Goal: Information Seeking & Learning: Learn about a topic

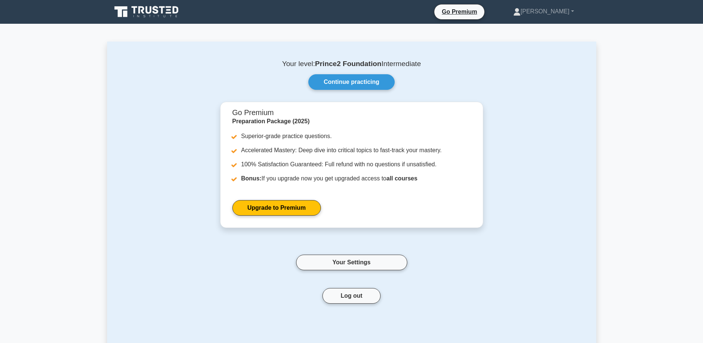
click at [148, 15] on icon at bounding box center [147, 12] width 71 height 14
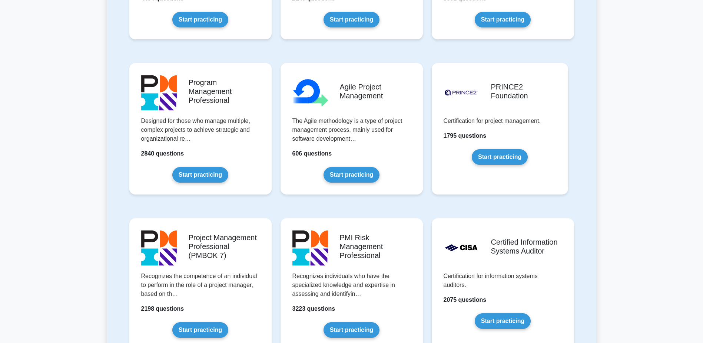
scroll to position [448, 0]
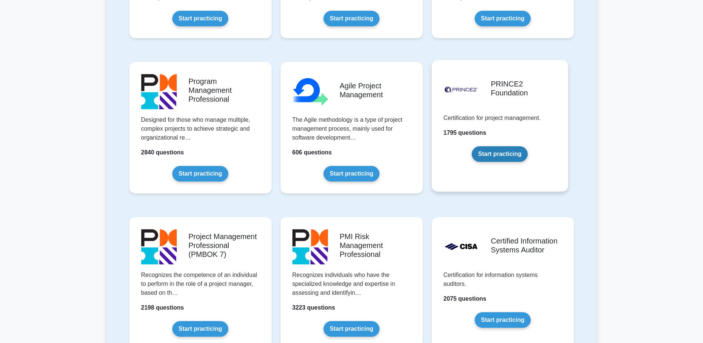
click at [506, 159] on link "Start practicing" at bounding box center [500, 154] width 56 height 16
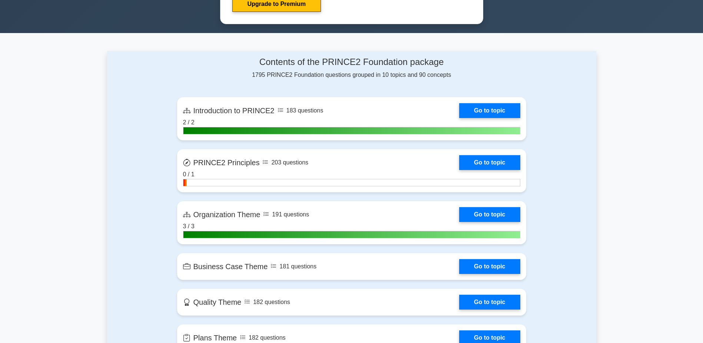
scroll to position [430, 0]
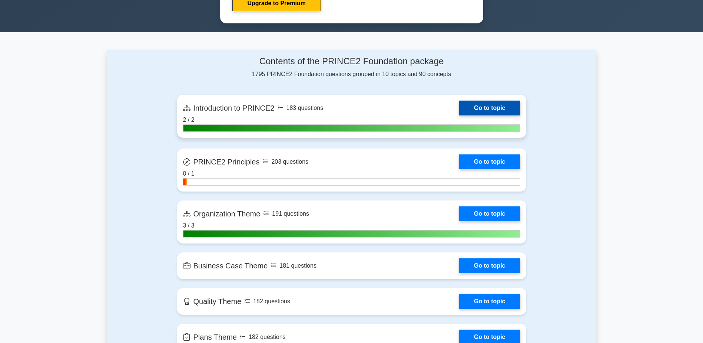
click at [459, 110] on link "Go to topic" at bounding box center [489, 107] width 61 height 15
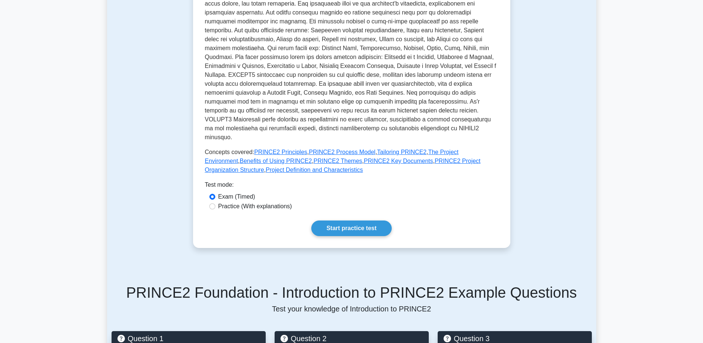
scroll to position [197, 0]
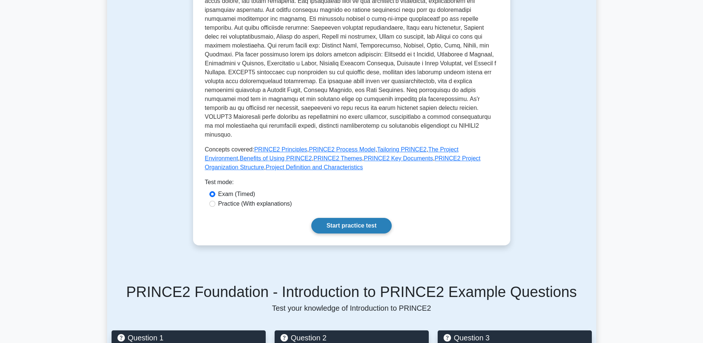
click at [377, 218] on link "Start practice test" at bounding box center [351, 226] width 80 height 16
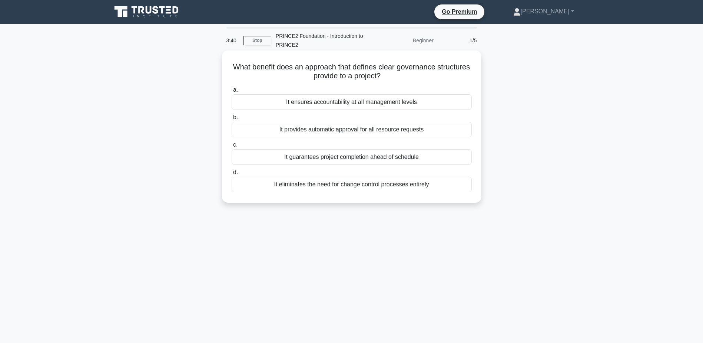
click at [423, 108] on div "It ensures accountability at all management levels" at bounding box center [352, 102] width 240 height 16
click at [232, 92] on input "a. It ensures accountability at all management levels" at bounding box center [232, 90] width 0 height 5
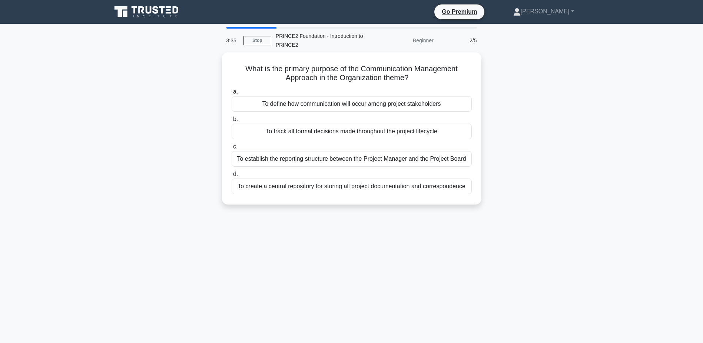
click at [235, 26] on main "3:35 Stop PRINCE2 Foundation - Introduction to PRINCE2 Beginner 2/5 What is the…" at bounding box center [351, 212] width 703 height 377
click at [236, 26] on main "3:34 Stop PRINCE2 Foundation - Introduction to PRINCE2 Beginner 2/5 What is the…" at bounding box center [351, 212] width 703 height 377
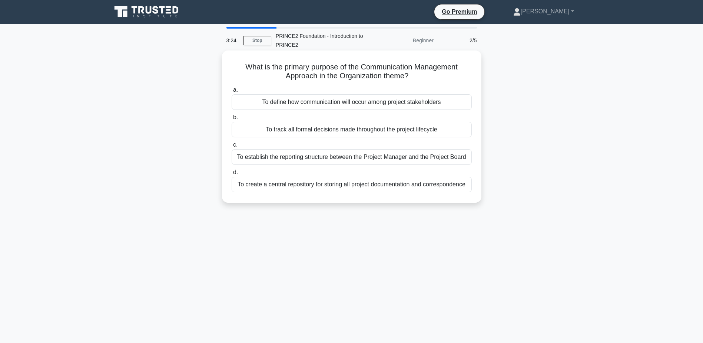
click at [392, 105] on div "To define how communication will occur among project stakeholders" at bounding box center [352, 102] width 240 height 16
click at [232, 92] on input "a. To define how communication will occur among project stakeholders" at bounding box center [232, 90] width 0 height 5
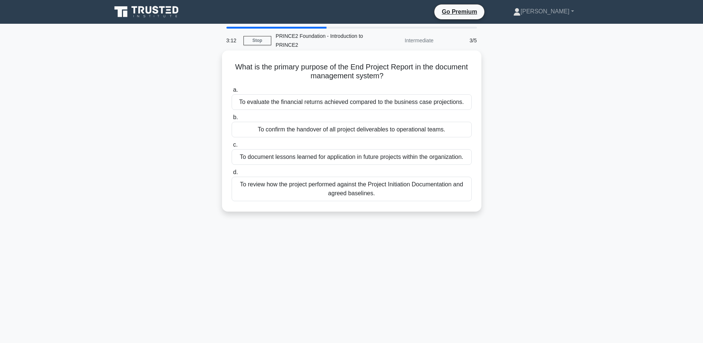
click at [395, 192] on div "To review how the project performed against the Project Initiation Documentatio…" at bounding box center [352, 189] width 240 height 24
click at [232, 175] on input "d. To review how the project performed against the Project Initiation Documenta…" at bounding box center [232, 172] width 0 height 5
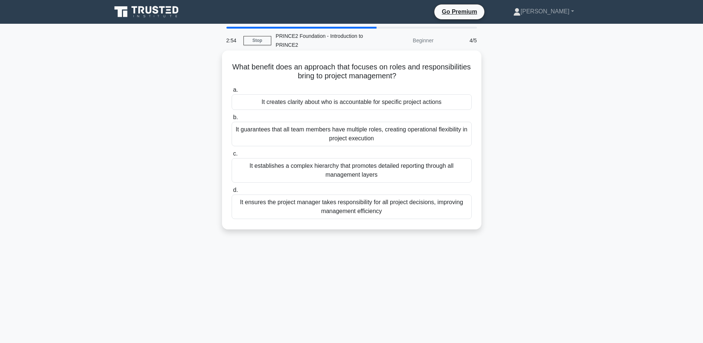
click at [374, 107] on div "It creates clarity about who is accountable for specific project actions" at bounding box center [352, 102] width 240 height 16
click at [232, 92] on input "a. It creates clarity about who is accountable for specific project actions" at bounding box center [232, 90] width 0 height 5
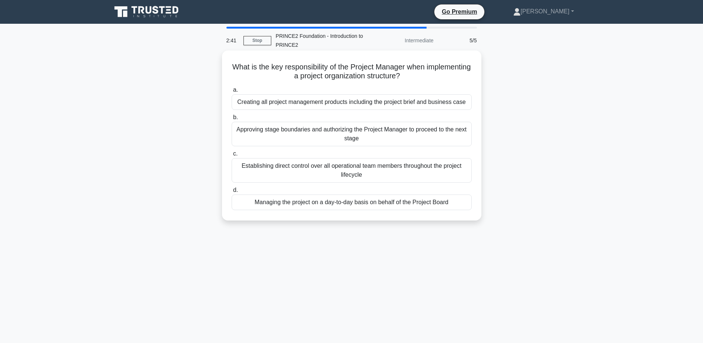
click at [355, 201] on div "Managing the project on a day-to-day basis on behalf of the Project Board" at bounding box center [352, 202] width 240 height 16
click at [232, 192] on input "d. Managing the project on a day-to-day basis on behalf of the Project Board" at bounding box center [232, 190] width 0 height 5
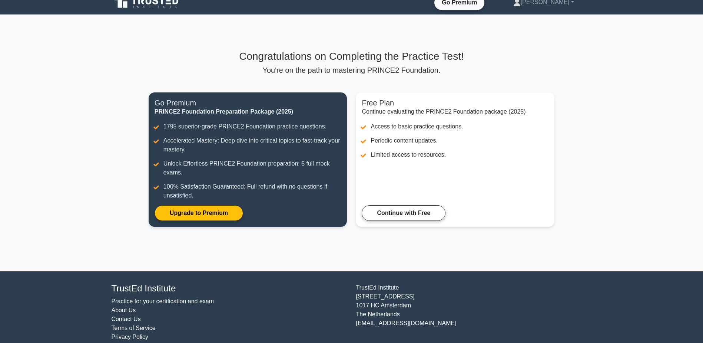
scroll to position [15, 0]
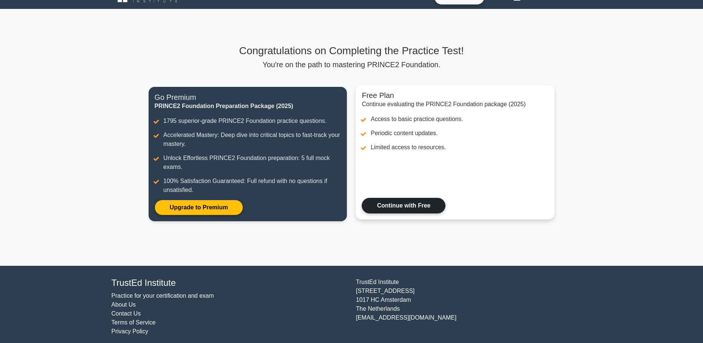
click at [385, 210] on link "Continue with Free" at bounding box center [404, 206] width 84 height 16
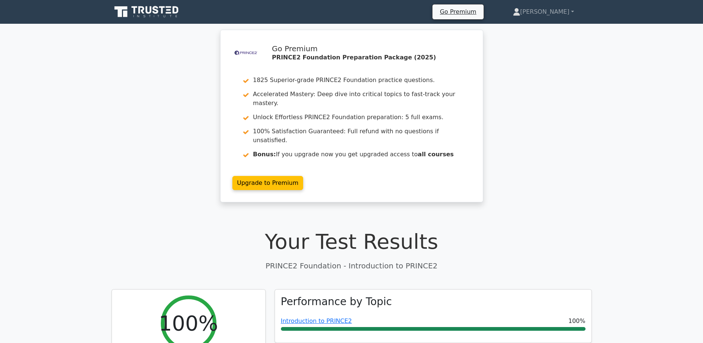
click at [145, 13] on icon at bounding box center [147, 12] width 71 height 14
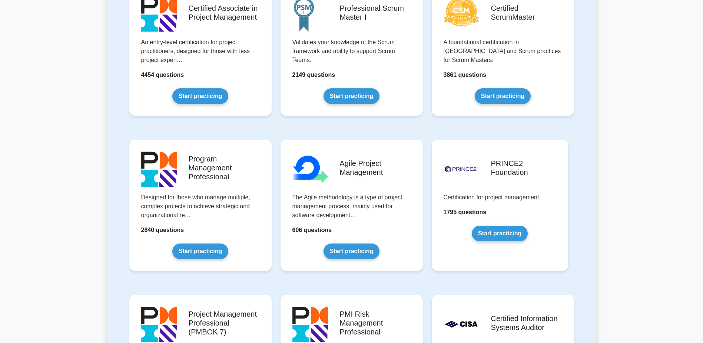
scroll to position [347, 0]
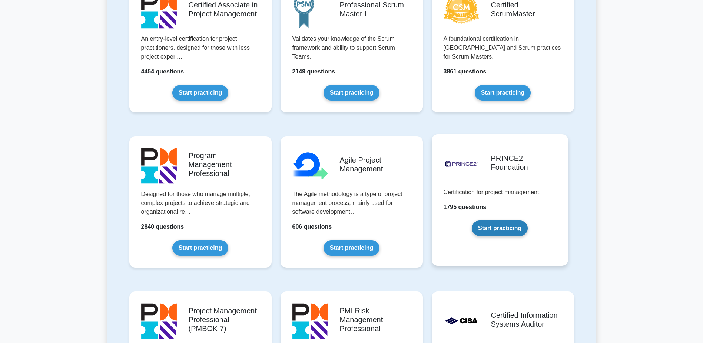
click at [498, 227] on link "Start practicing" at bounding box center [500, 228] width 56 height 16
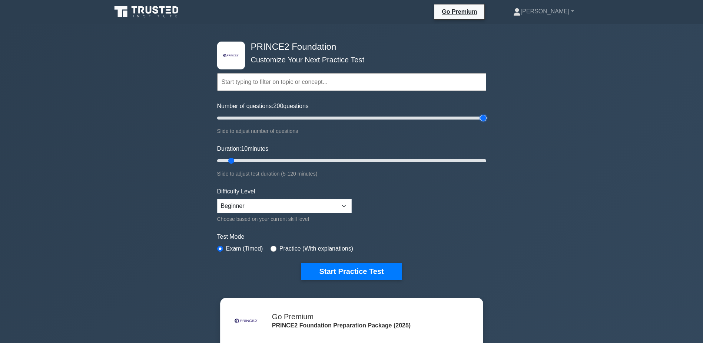
drag, startPoint x: 230, startPoint y: 117, endPoint x: 507, endPoint y: 133, distance: 277.1
type input "200"
click at [487, 122] on input "Number of questions: 200 questions" at bounding box center [351, 117] width 269 height 9
click at [300, 208] on select "Beginner Intermediate Expert" at bounding box center [284, 206] width 135 height 14
select select "expert"
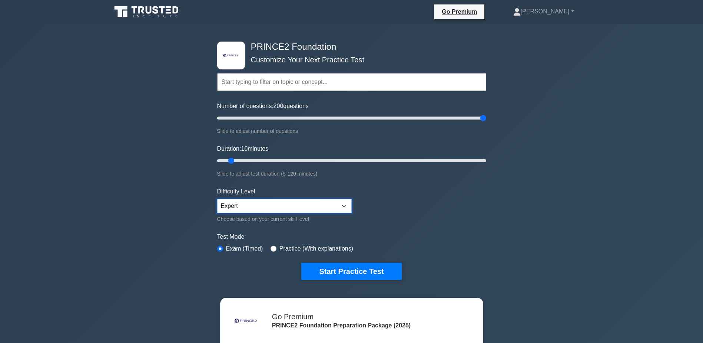
click at [217, 199] on select "Beginner Intermediate Expert" at bounding box center [284, 206] width 135 height 14
click at [332, 272] on button "Start Practice Test" at bounding box center [351, 271] width 100 height 17
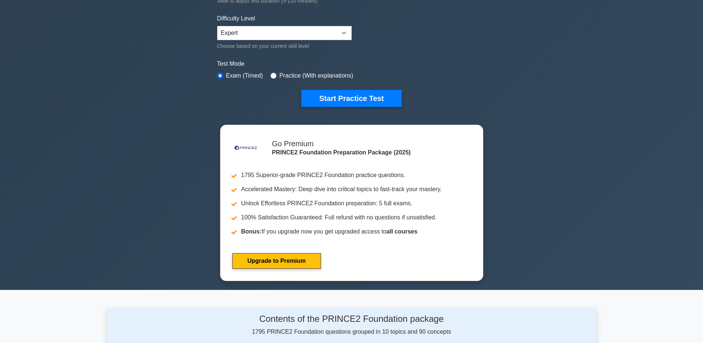
scroll to position [174, 0]
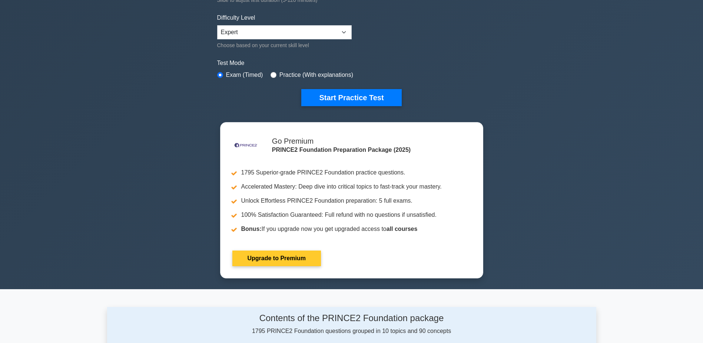
click at [282, 259] on link "Upgrade to Premium" at bounding box center [277, 258] width 89 height 16
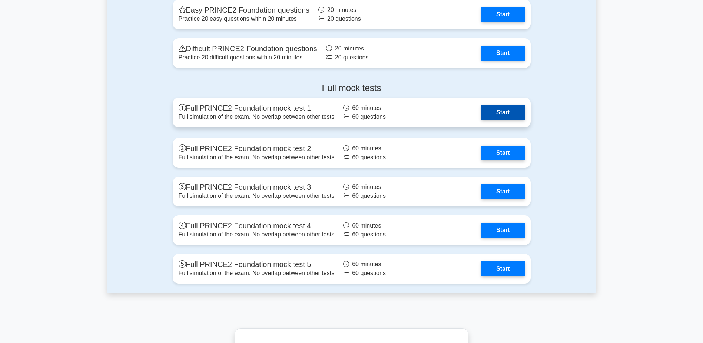
scroll to position [1171, 0]
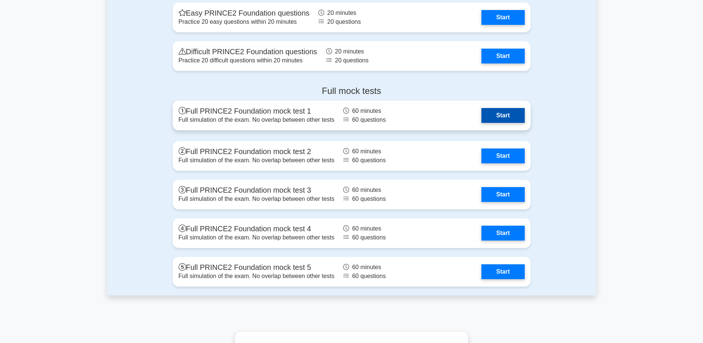
click at [487, 116] on link "Start" at bounding box center [503, 115] width 43 height 15
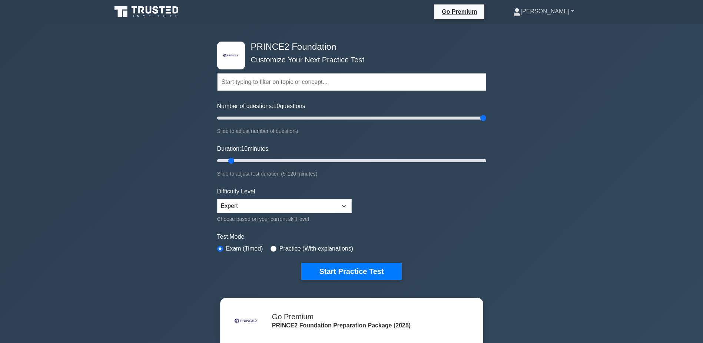
click at [530, 16] on link "[PERSON_NAME]" at bounding box center [544, 11] width 96 height 15
click at [522, 24] on link "Profile" at bounding box center [525, 29] width 59 height 12
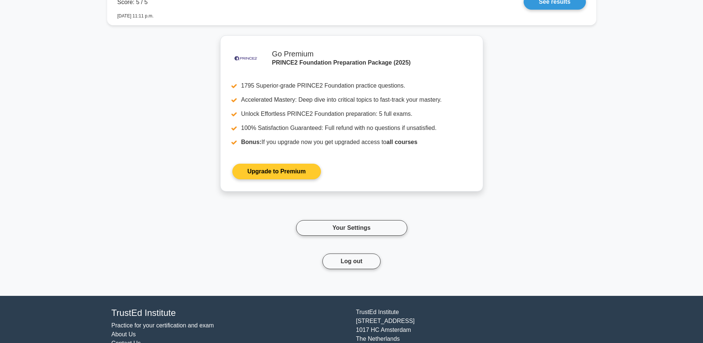
scroll to position [658, 0]
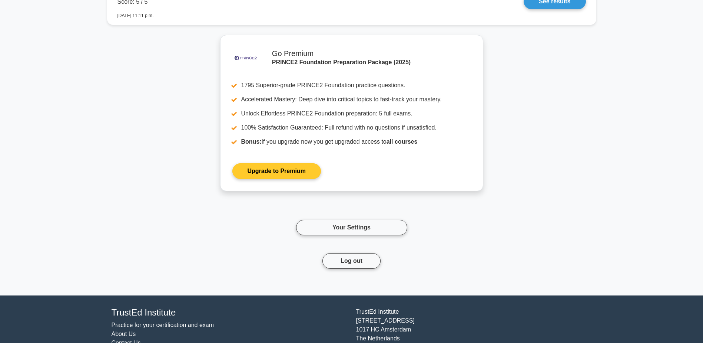
click at [321, 179] on link "Upgrade to Premium" at bounding box center [277, 171] width 89 height 16
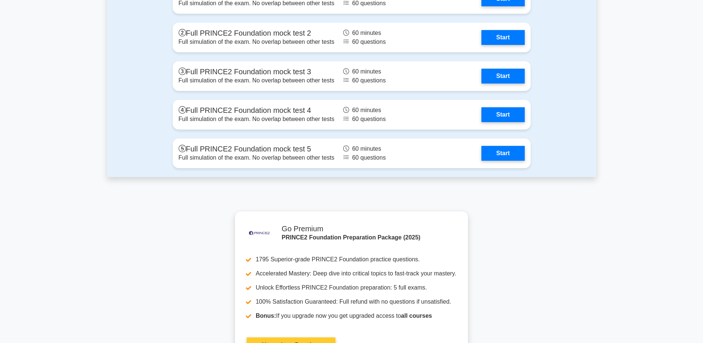
scroll to position [1291, 0]
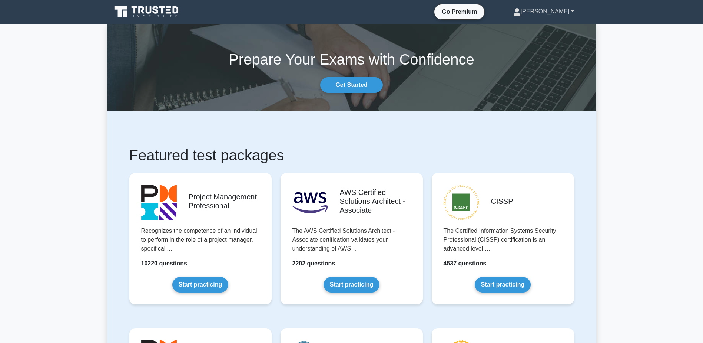
click at [548, 16] on link "[PERSON_NAME]" at bounding box center [544, 11] width 96 height 15
click at [532, 30] on link "Profile" at bounding box center [525, 29] width 59 height 12
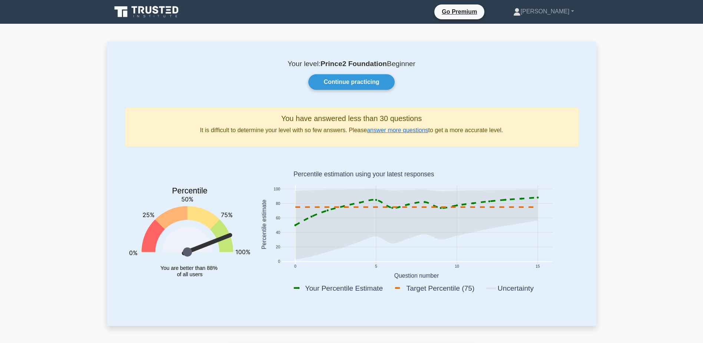
click at [164, 20] on link at bounding box center [147, 12] width 71 height 18
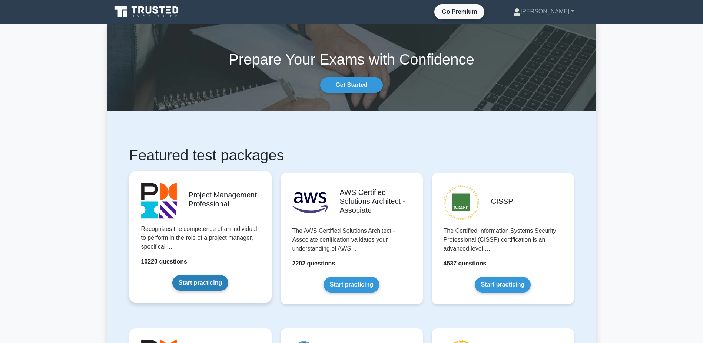
click at [221, 275] on link "Start practicing" at bounding box center [200, 283] width 56 height 16
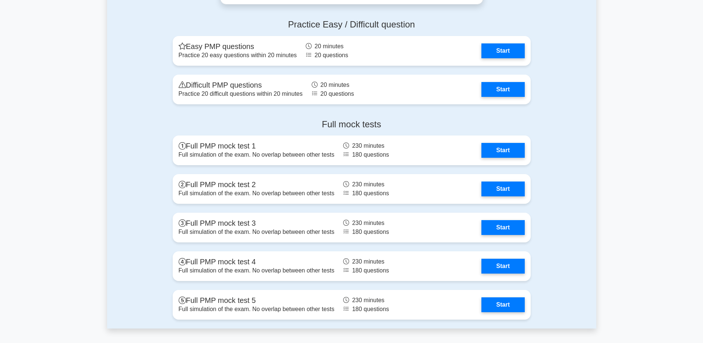
scroll to position [2140, 0]
